Goal: Transaction & Acquisition: Purchase product/service

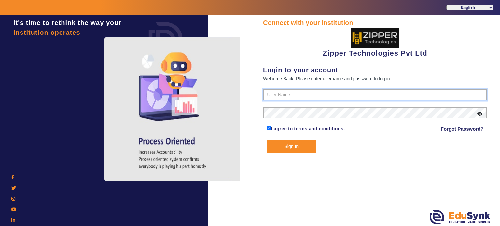
click at [268, 93] on input "text" at bounding box center [375, 95] width 224 height 12
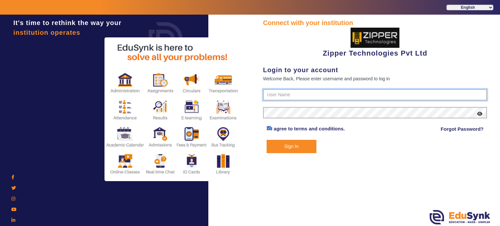
type input "1008790000"
click at [267, 140] on button "Sign In" at bounding box center [292, 146] width 50 height 13
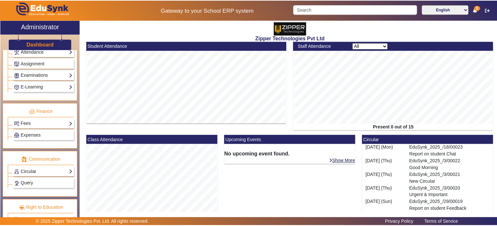
scroll to position [301, 0]
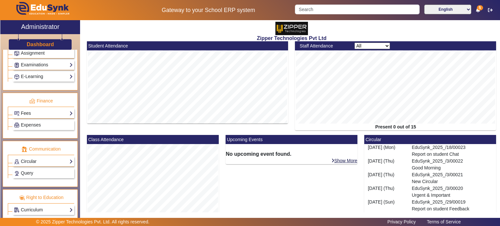
click at [40, 111] on link "Fees" at bounding box center [43, 113] width 59 height 7
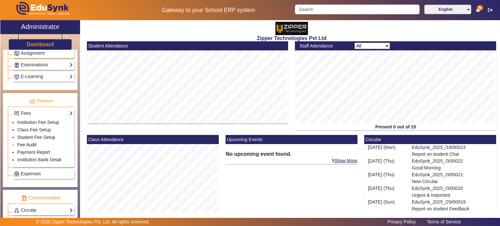
click at [34, 143] on link "Fee Audit" at bounding box center [26, 144] width 19 height 5
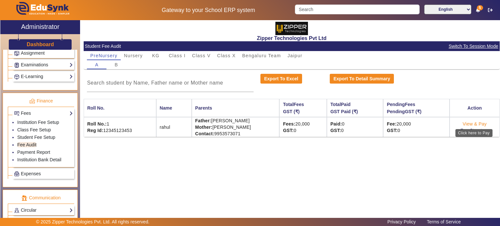
click at [471, 124] on link "View & Pay" at bounding box center [475, 123] width 24 height 5
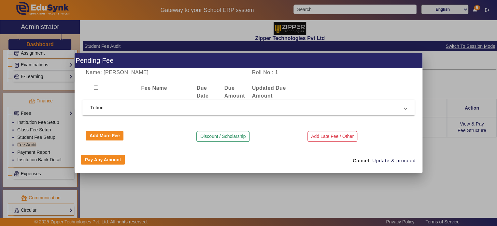
click at [163, 108] on span "Tution" at bounding box center [247, 108] width 314 height 8
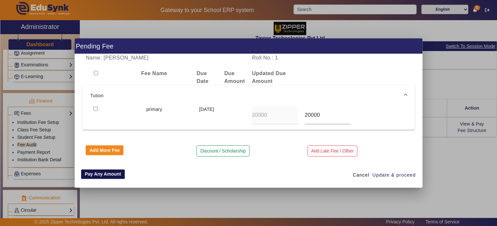
click at [99, 176] on button "Pay Any Amount" at bounding box center [103, 175] width 44 height 10
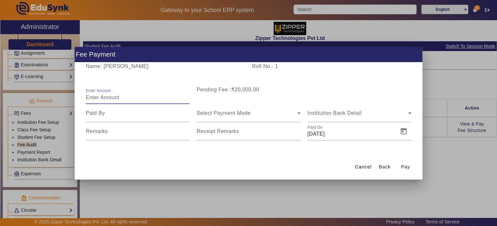
click at [152, 97] on input "Enter Amount" at bounding box center [138, 98] width 104 height 8
type input "5000"
type input "[PERSON_NAME]"
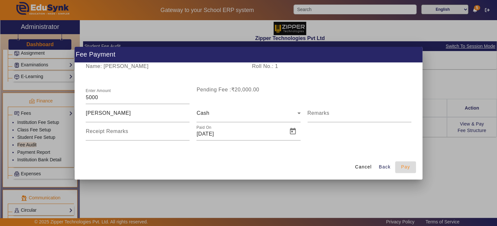
click at [408, 167] on span "Pay" at bounding box center [405, 167] width 9 height 7
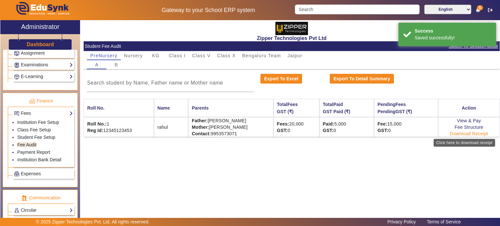
click at [460, 135] on link "Download Receipt" at bounding box center [469, 133] width 38 height 5
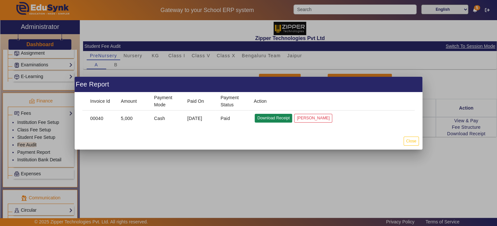
click at [276, 121] on button "Download Receipt" at bounding box center [273, 118] width 37 height 9
